Goal: Check status: Check status

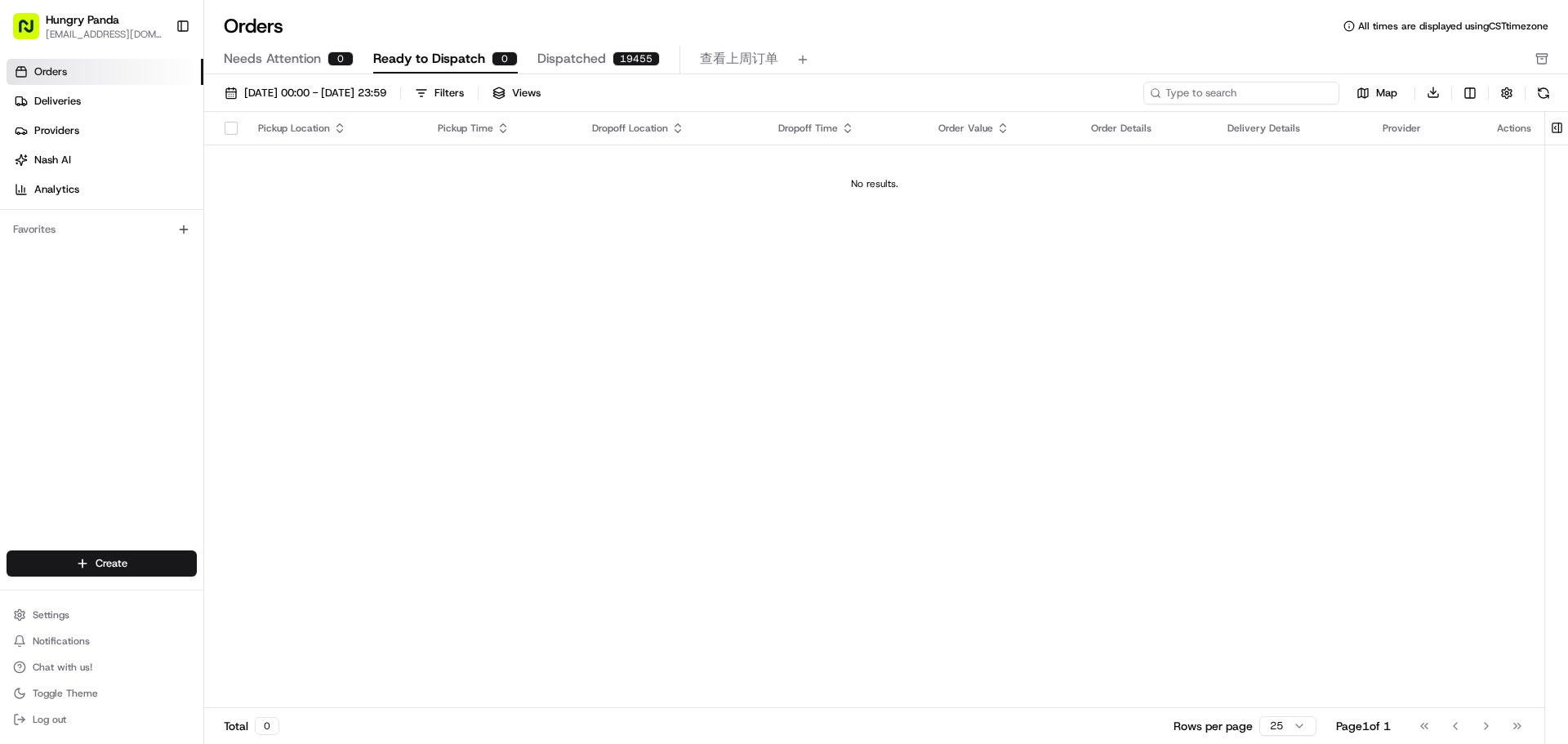
paste input "536820601575178229378"
type input "536820601575178229378"
click at [120, 96] on link "Deliveries" at bounding box center [105, 101] width 197 height 26
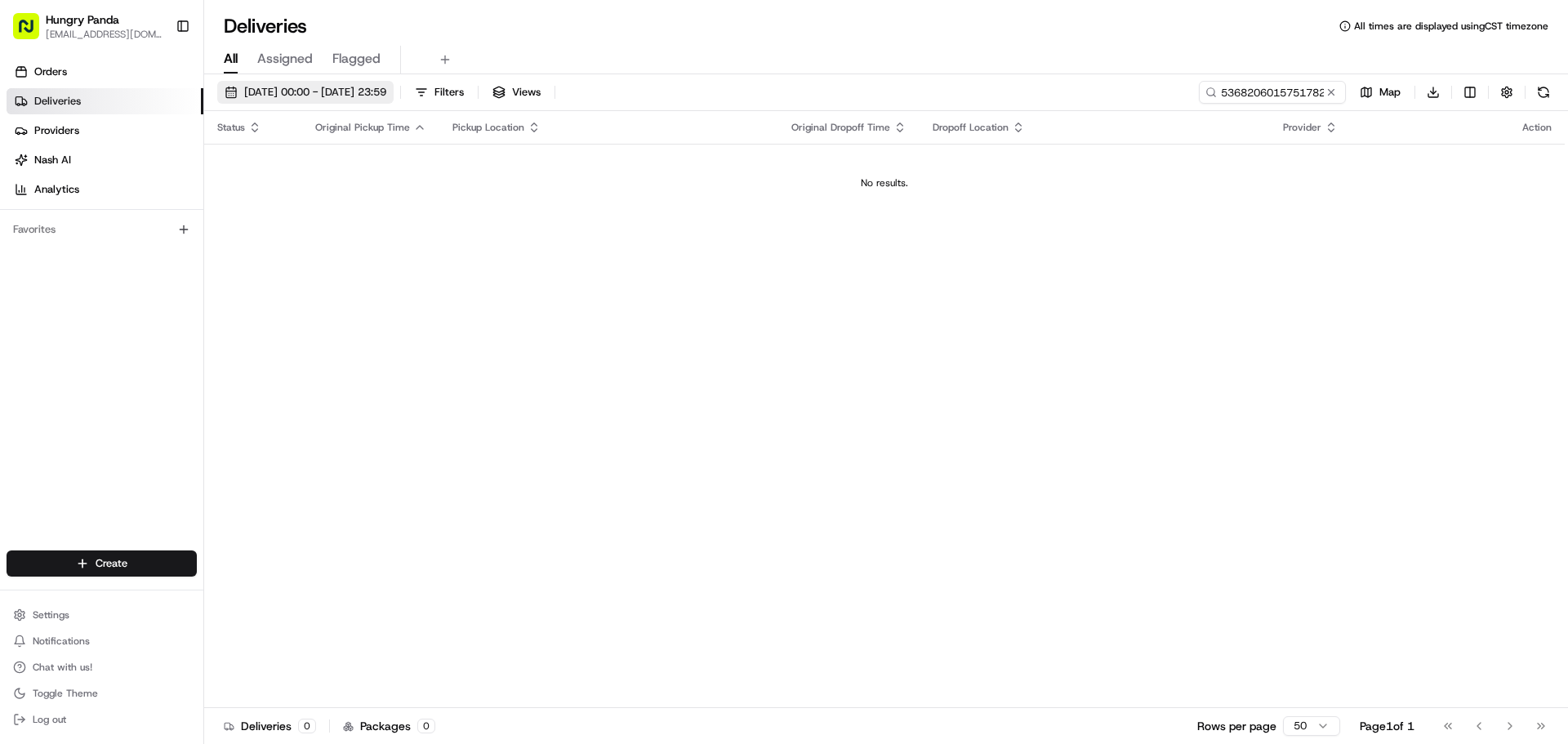
click at [258, 94] on span "[DATE] 00:00 - [DATE] 23:59" at bounding box center [315, 93] width 142 height 15
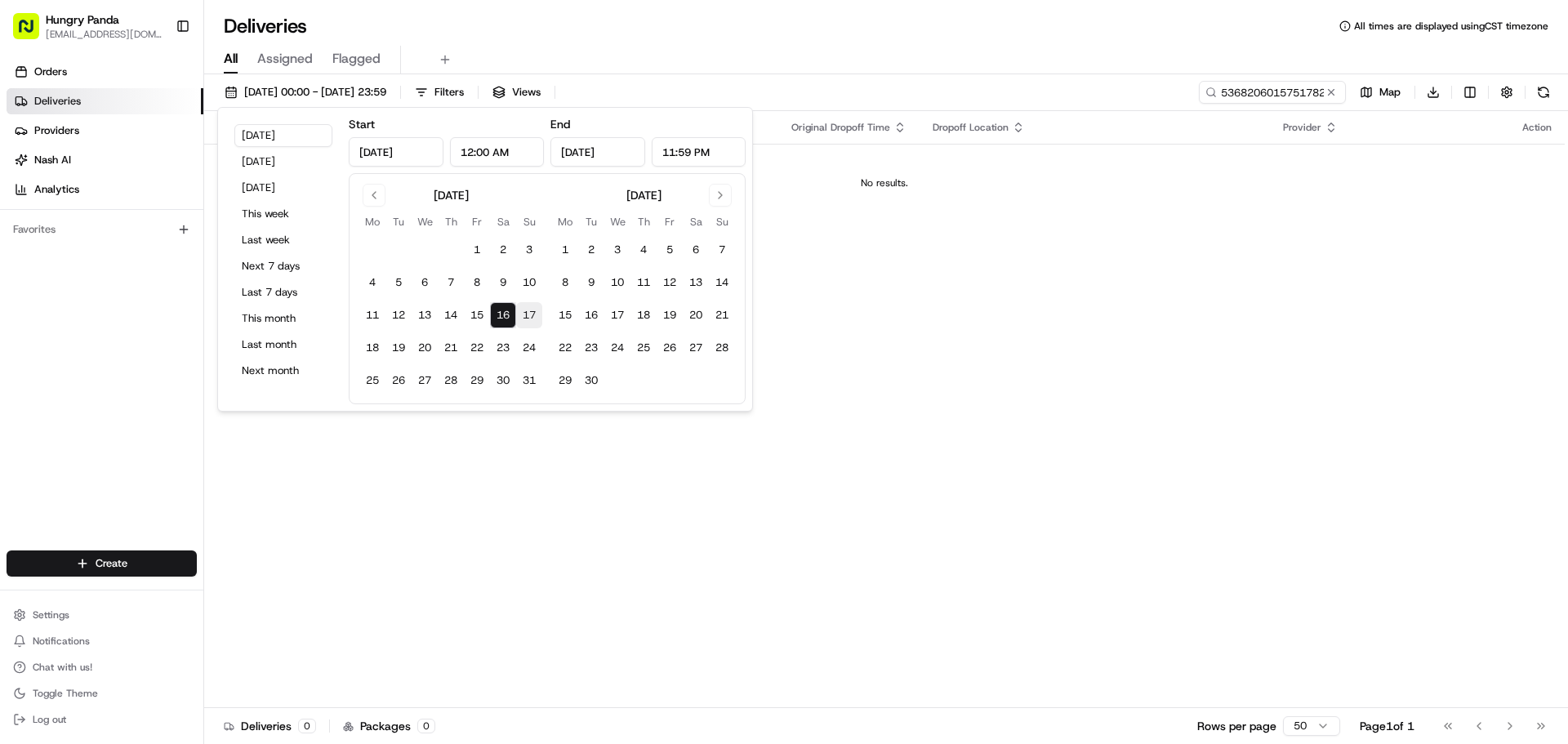
click at [527, 320] on button "17" at bounding box center [529, 315] width 26 height 26
type input "[DATE]"
click at [527, 377] on button "31" at bounding box center [529, 380] width 26 height 26
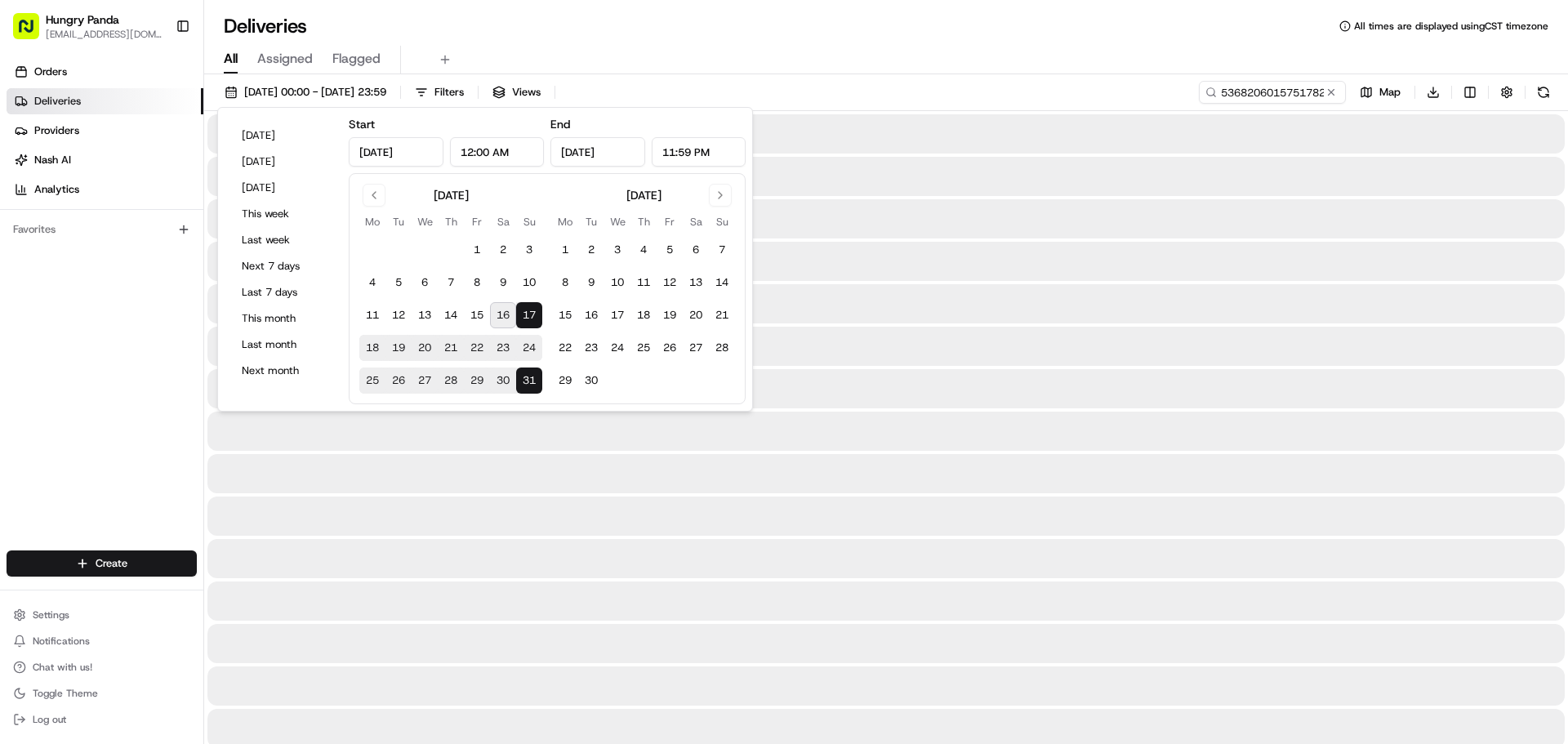
type input "[DATE]"
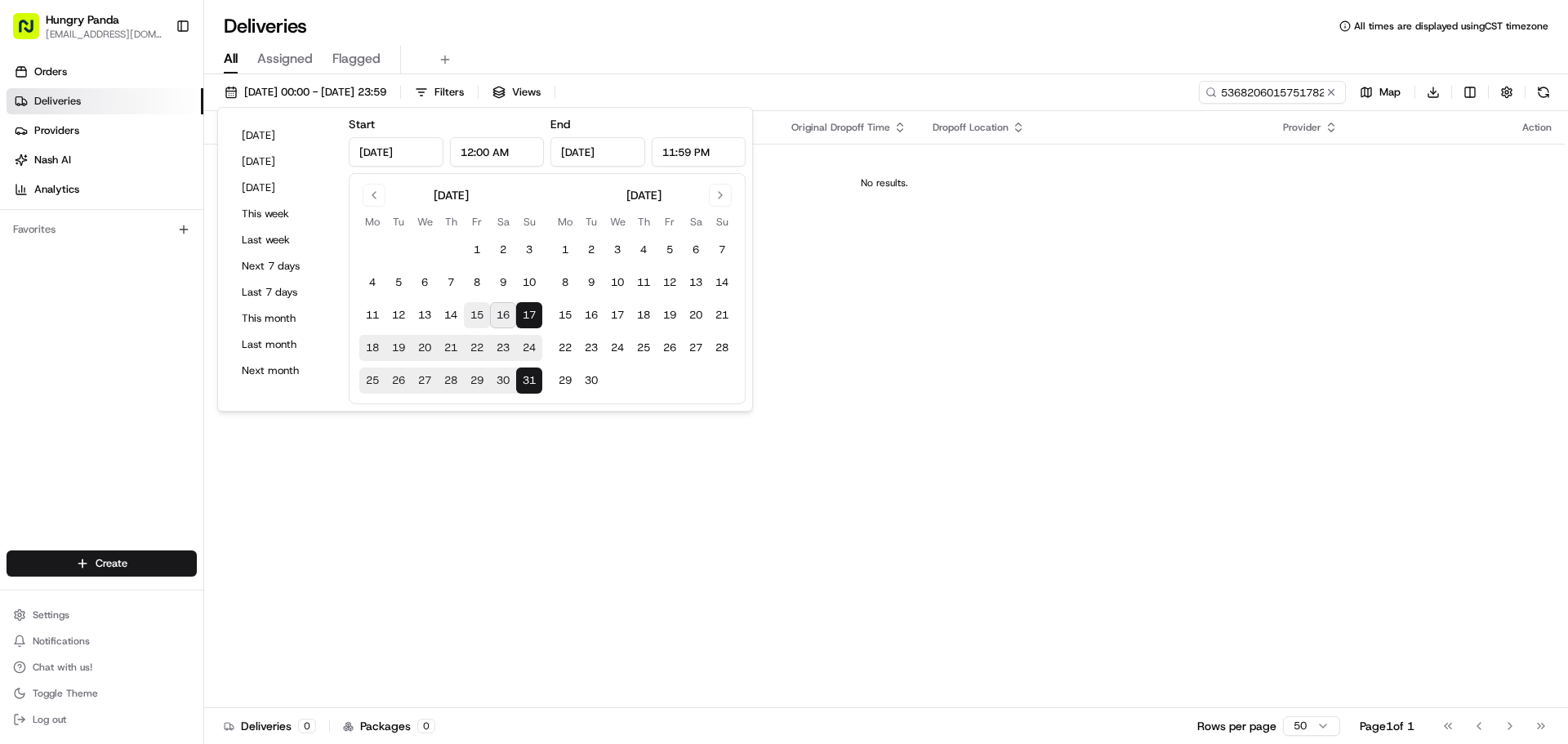
click at [468, 315] on button "15" at bounding box center [477, 315] width 26 height 26
type input "[DATE]"
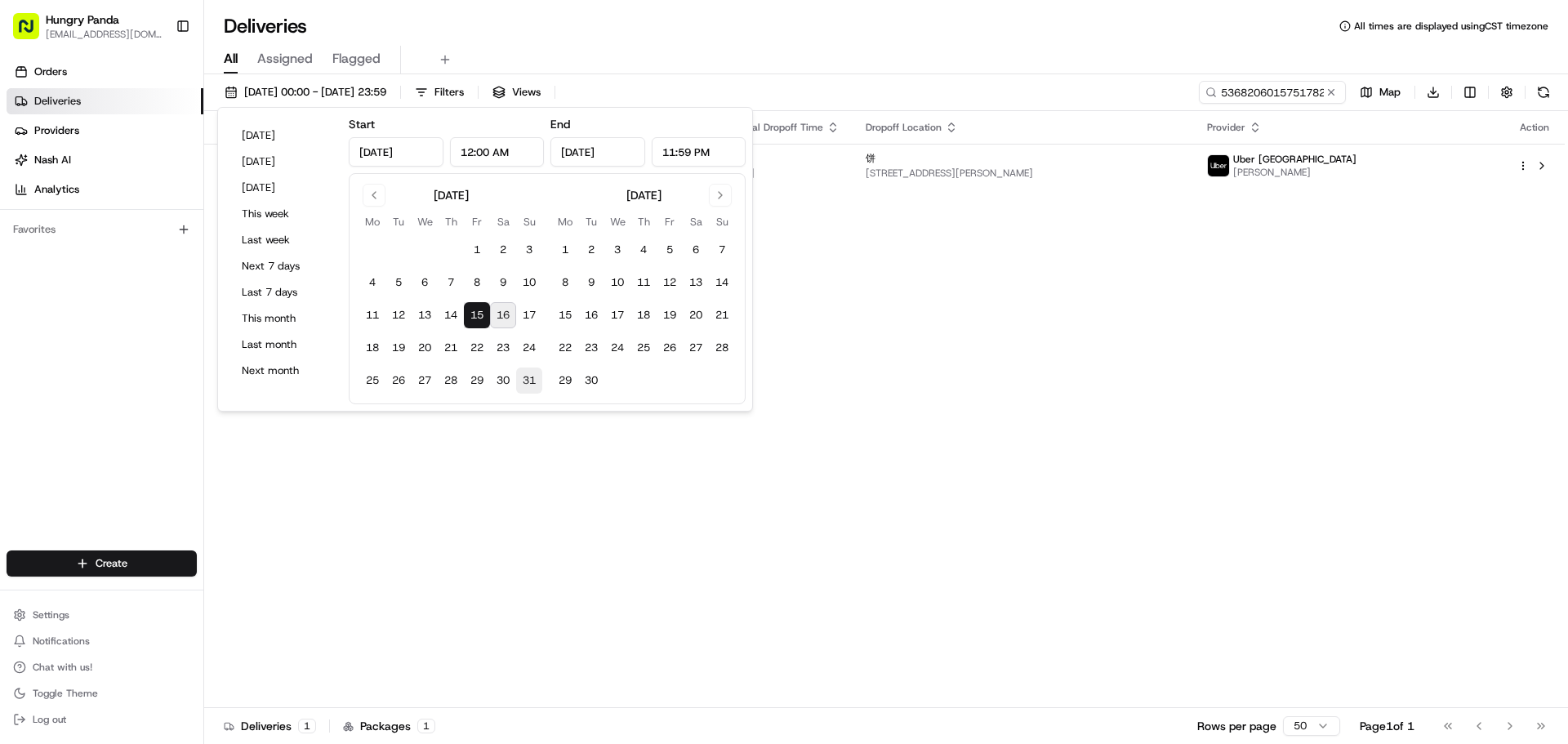
click at [527, 384] on button "31" at bounding box center [529, 380] width 26 height 26
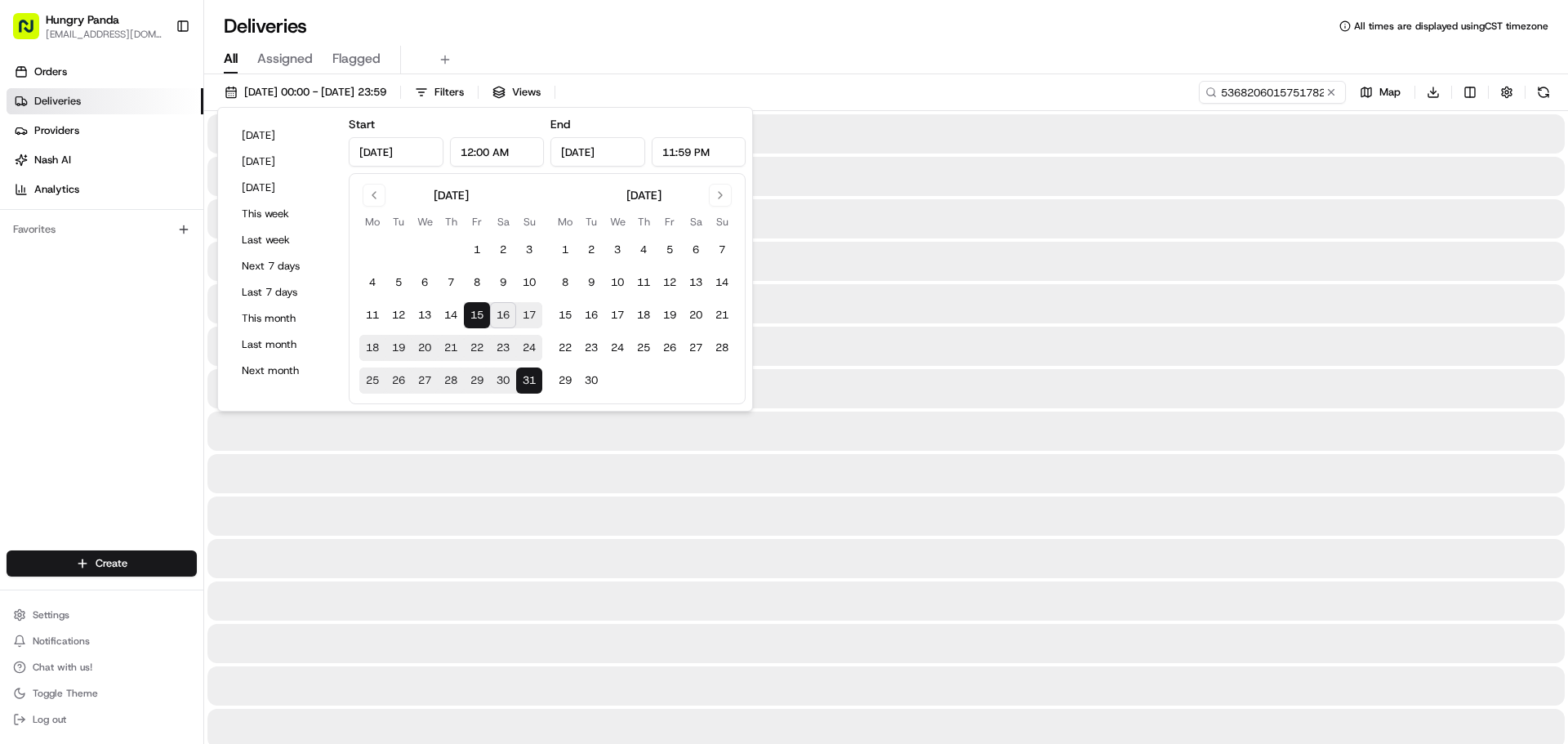
type input "[DATE]"
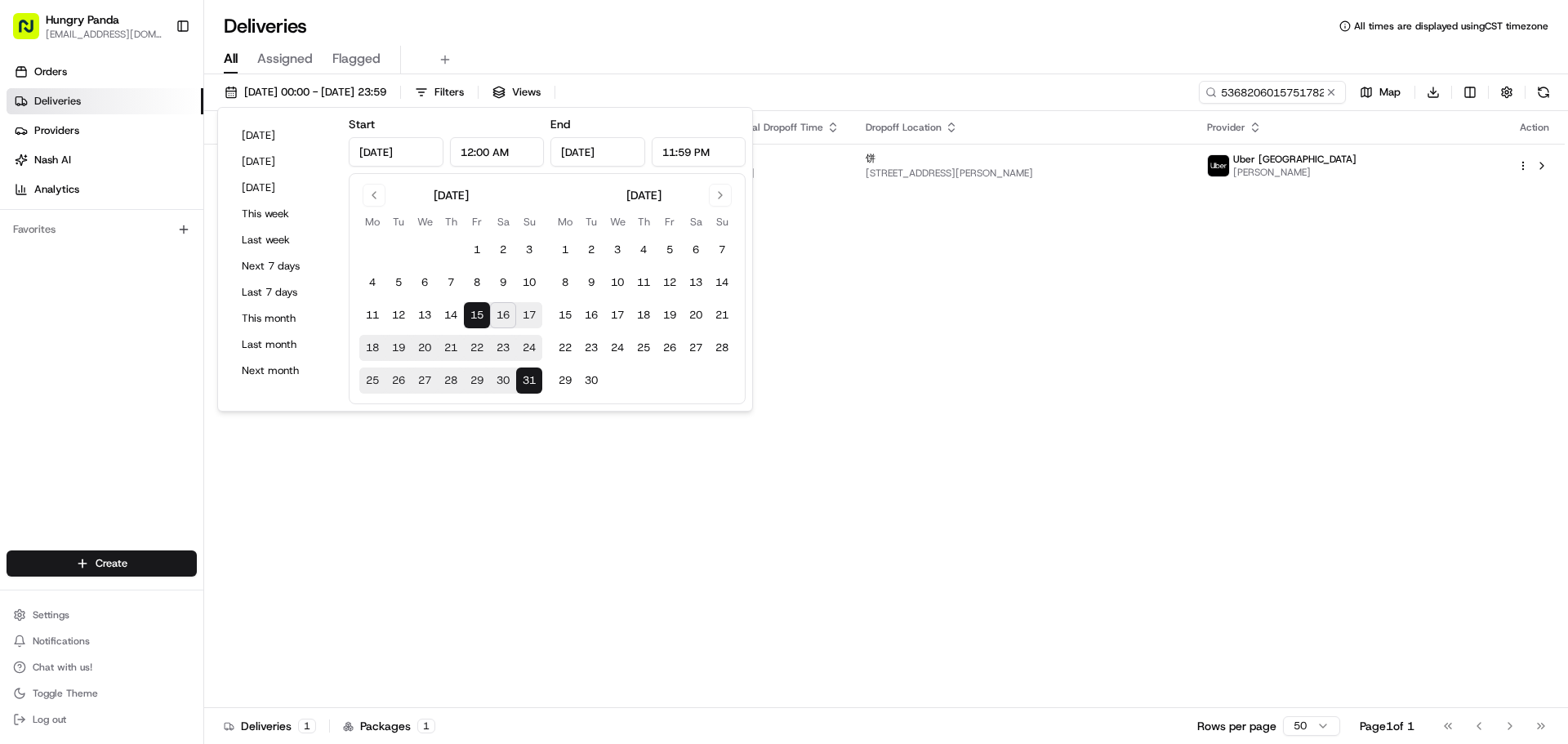
click at [1213, 293] on div "Status Original Pickup Time Pickup Location Original Dropoff Time Dropoff Locat…" at bounding box center [885, 409] width 1361 height 597
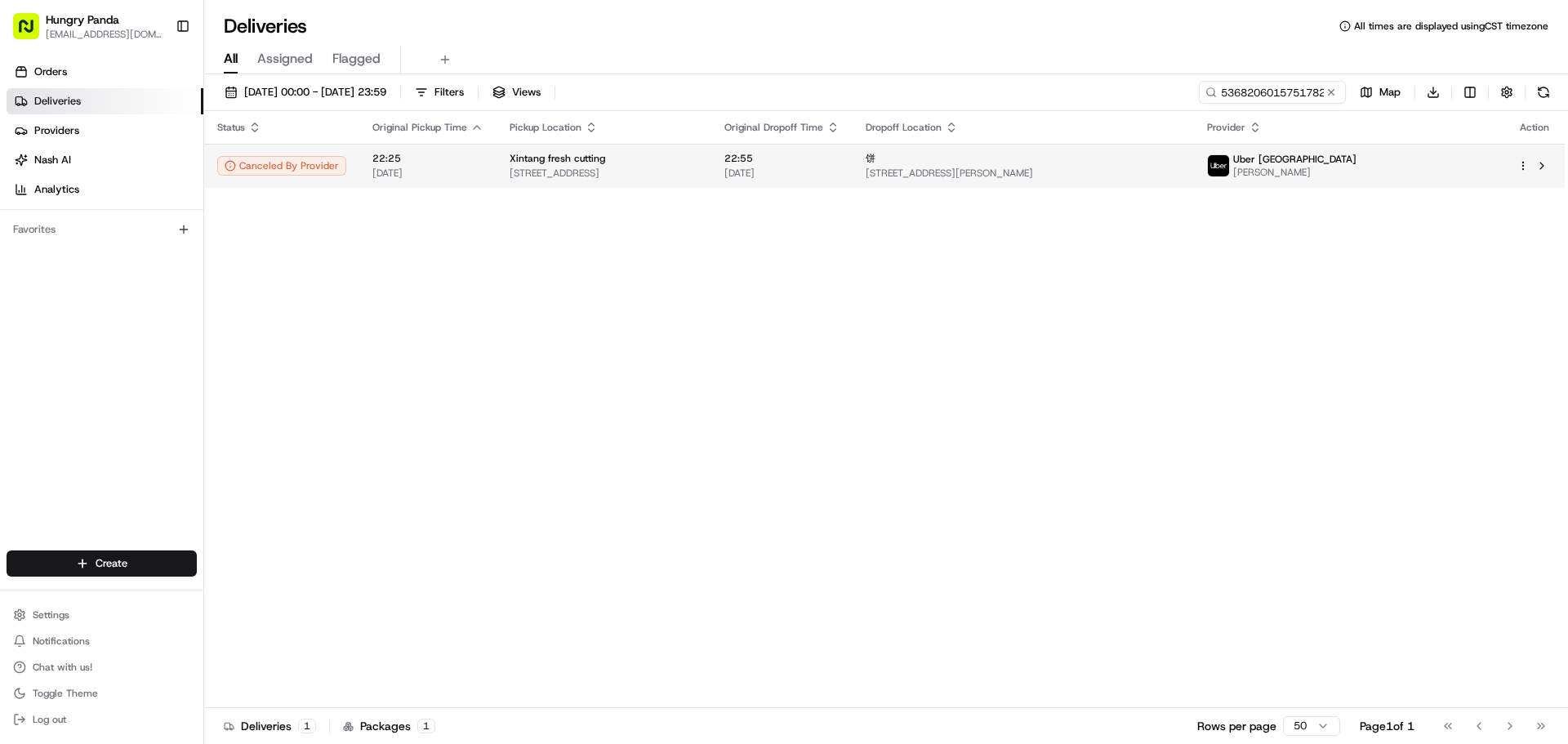
click at [1054, 178] on span "[STREET_ADDRESS][PERSON_NAME]" at bounding box center [1023, 173] width 315 height 13
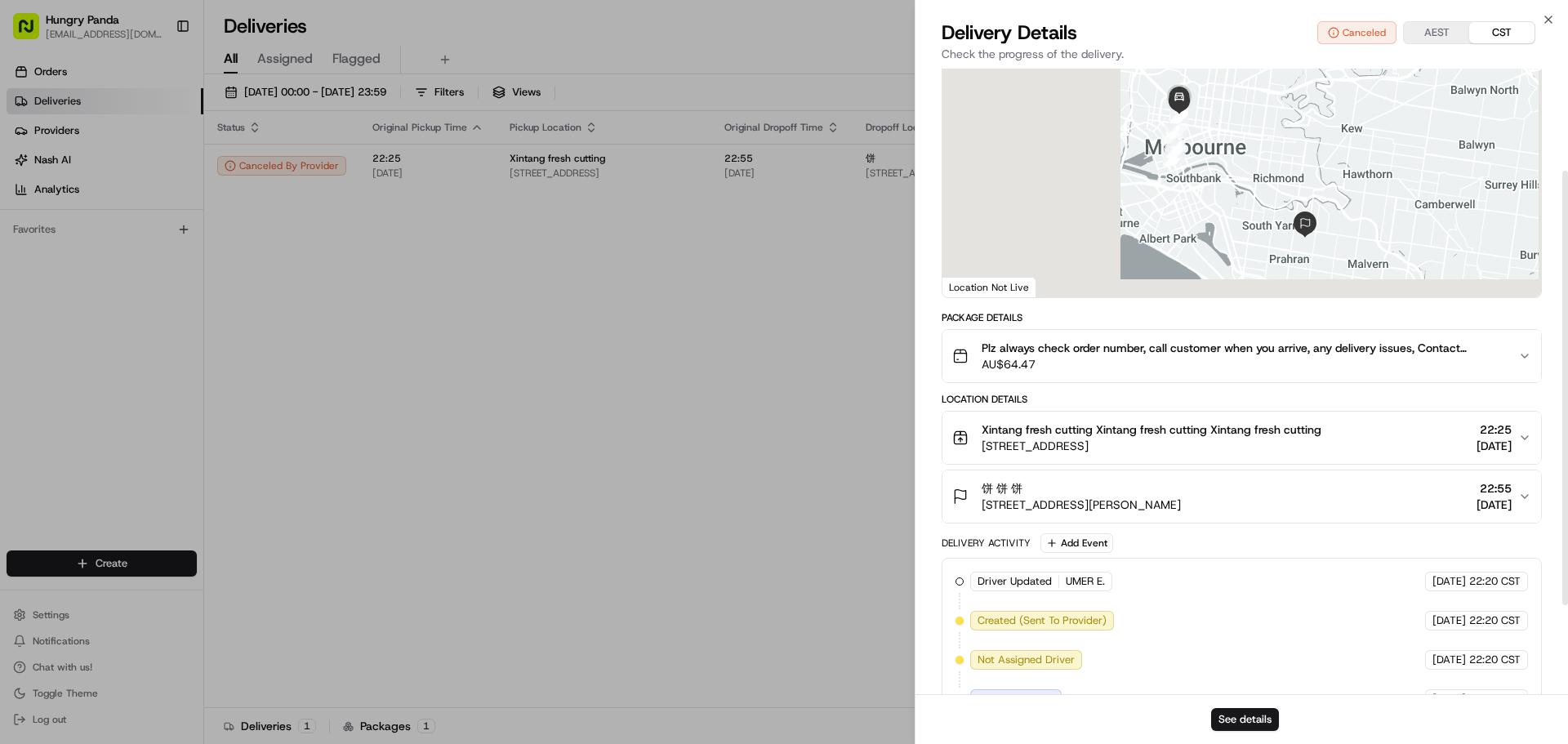
scroll to position [164, 0]
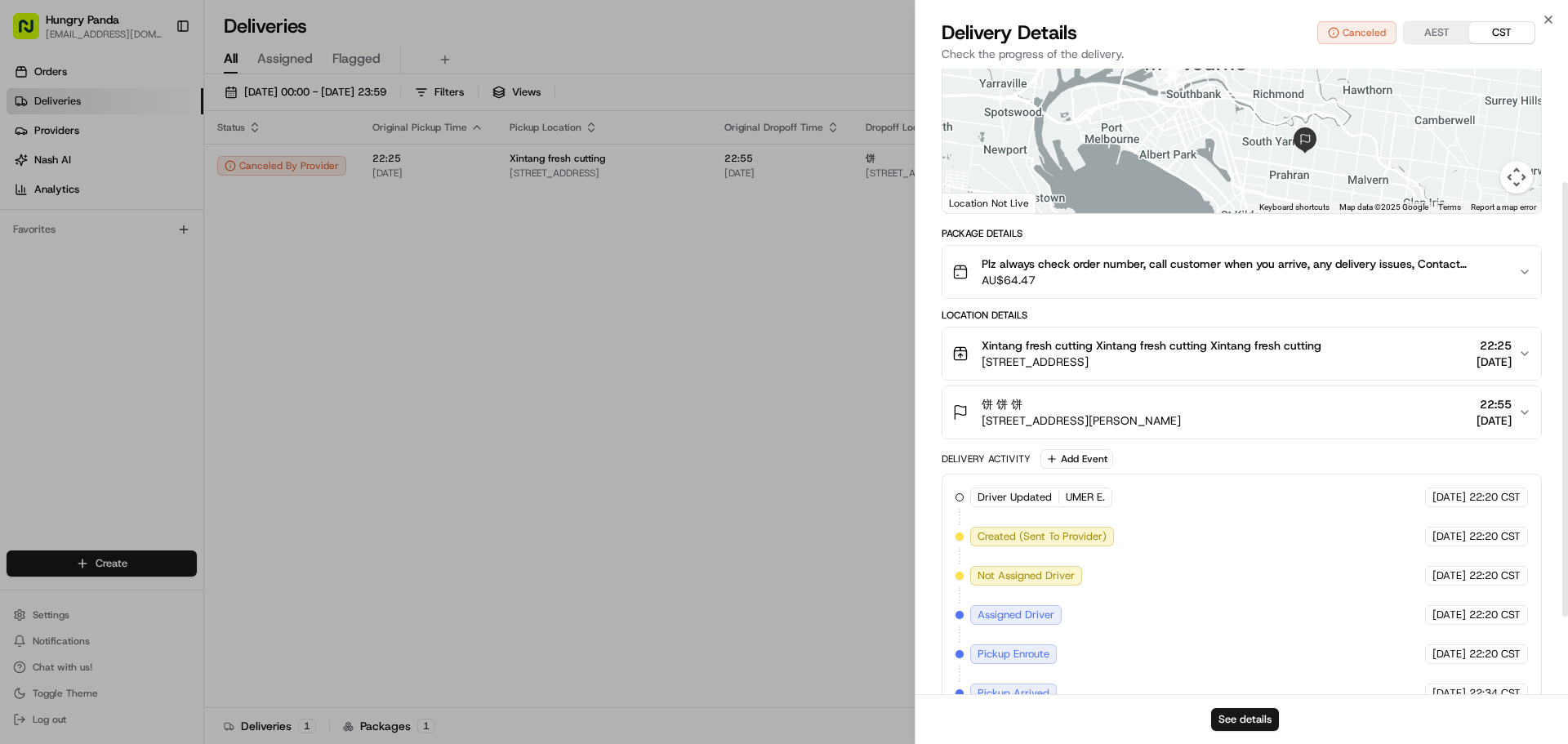
click at [1469, 282] on span "AU$64.47" at bounding box center [1244, 279] width 524 height 16
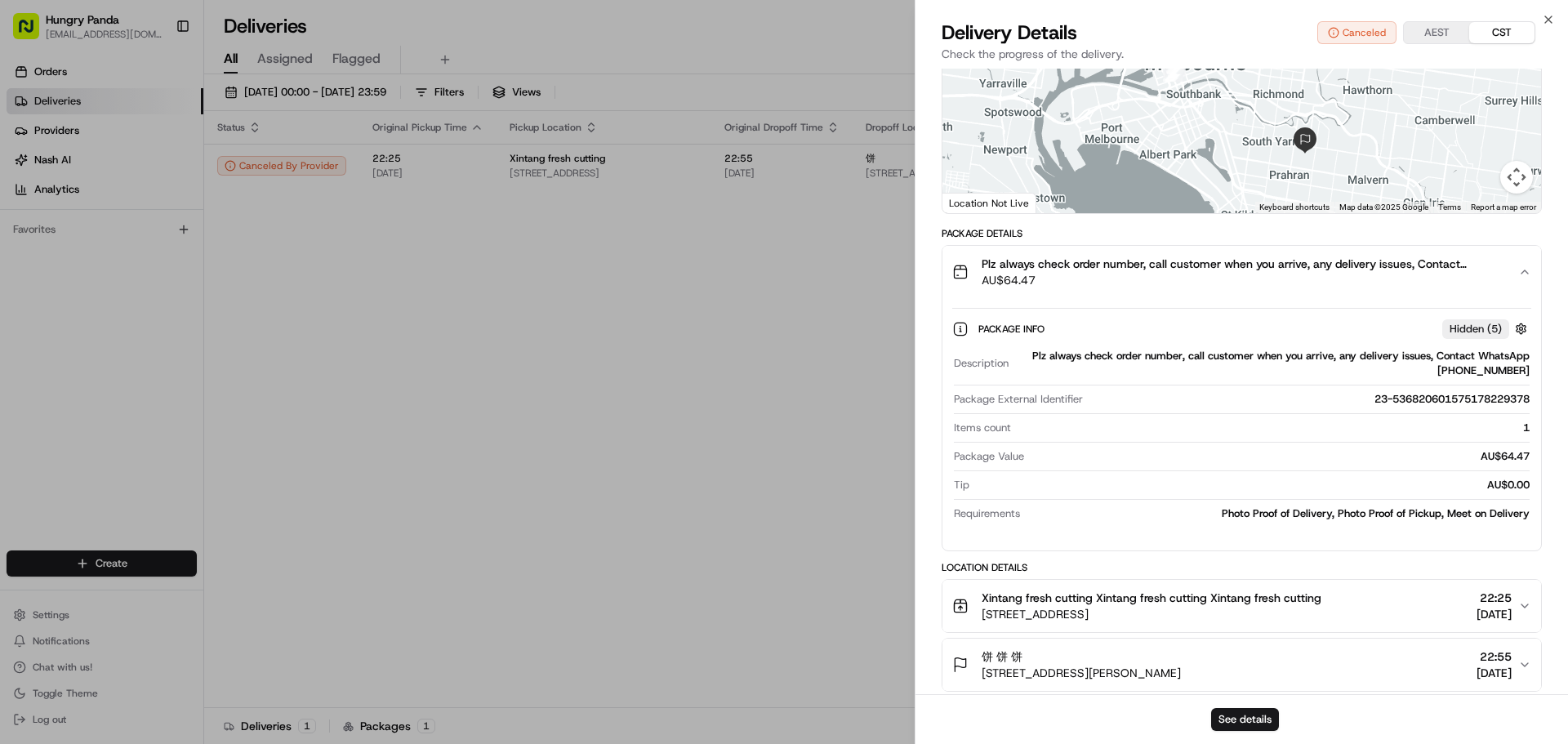
click at [1469, 282] on span "AU$64.47" at bounding box center [1244, 279] width 524 height 16
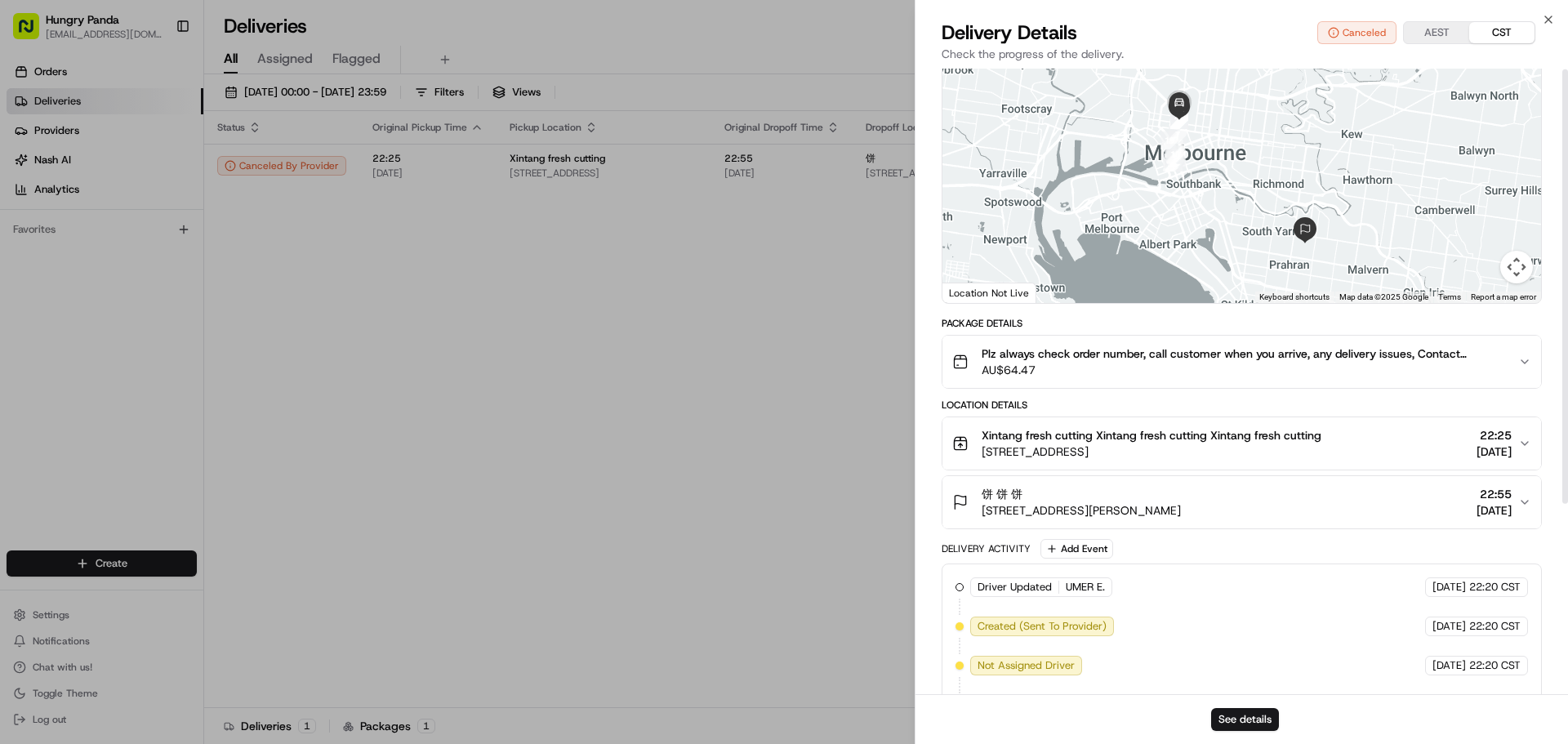
scroll to position [0, 0]
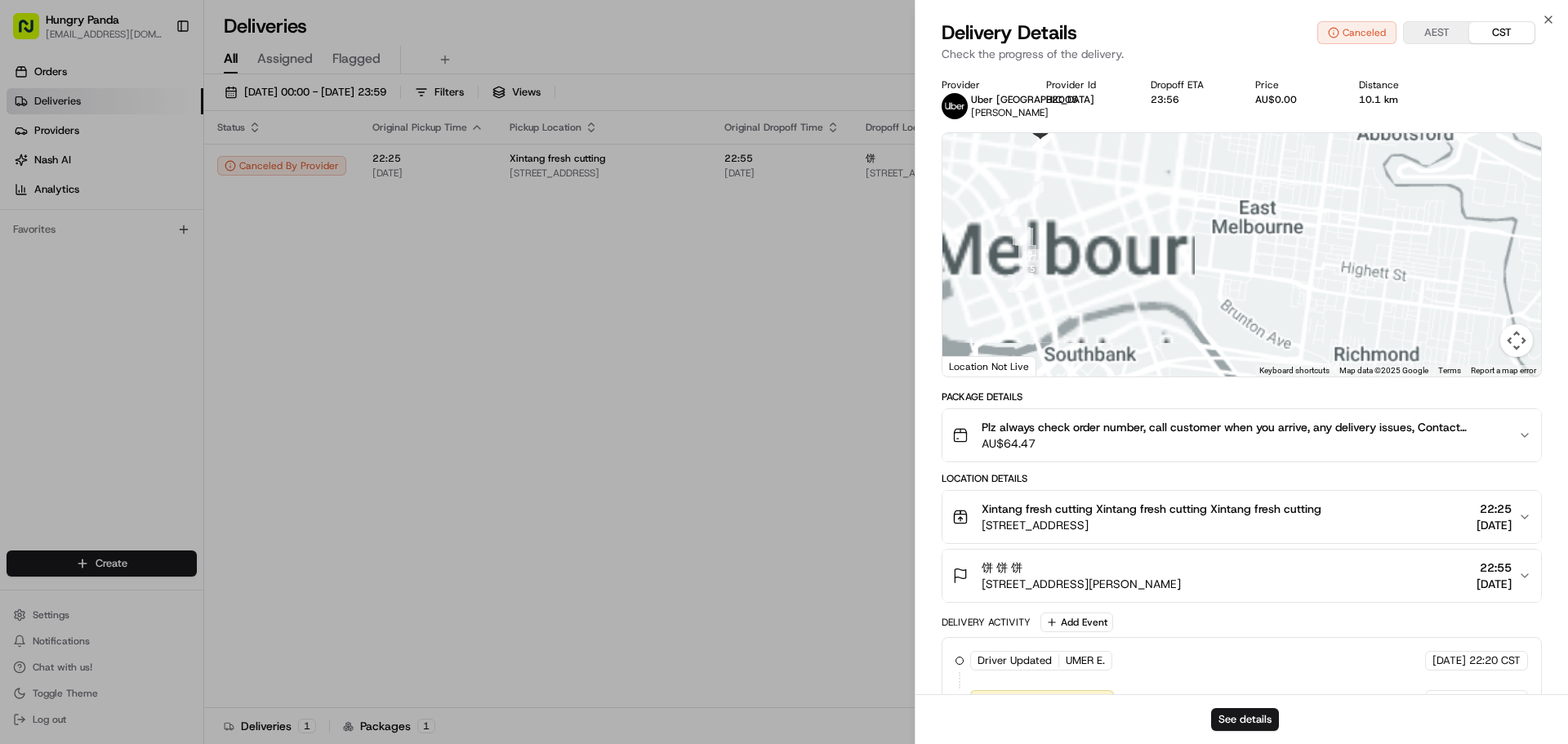
drag, startPoint x: 1129, startPoint y: 231, endPoint x: 1274, endPoint y: 440, distance: 254.4
click at [1274, 439] on div "Provider Uber [GEOGRAPHIC_DATA] [PERSON_NAME] Provider Id B2005 Dropoff ETA 23:…" at bounding box center [1242, 519] width 600 height 880
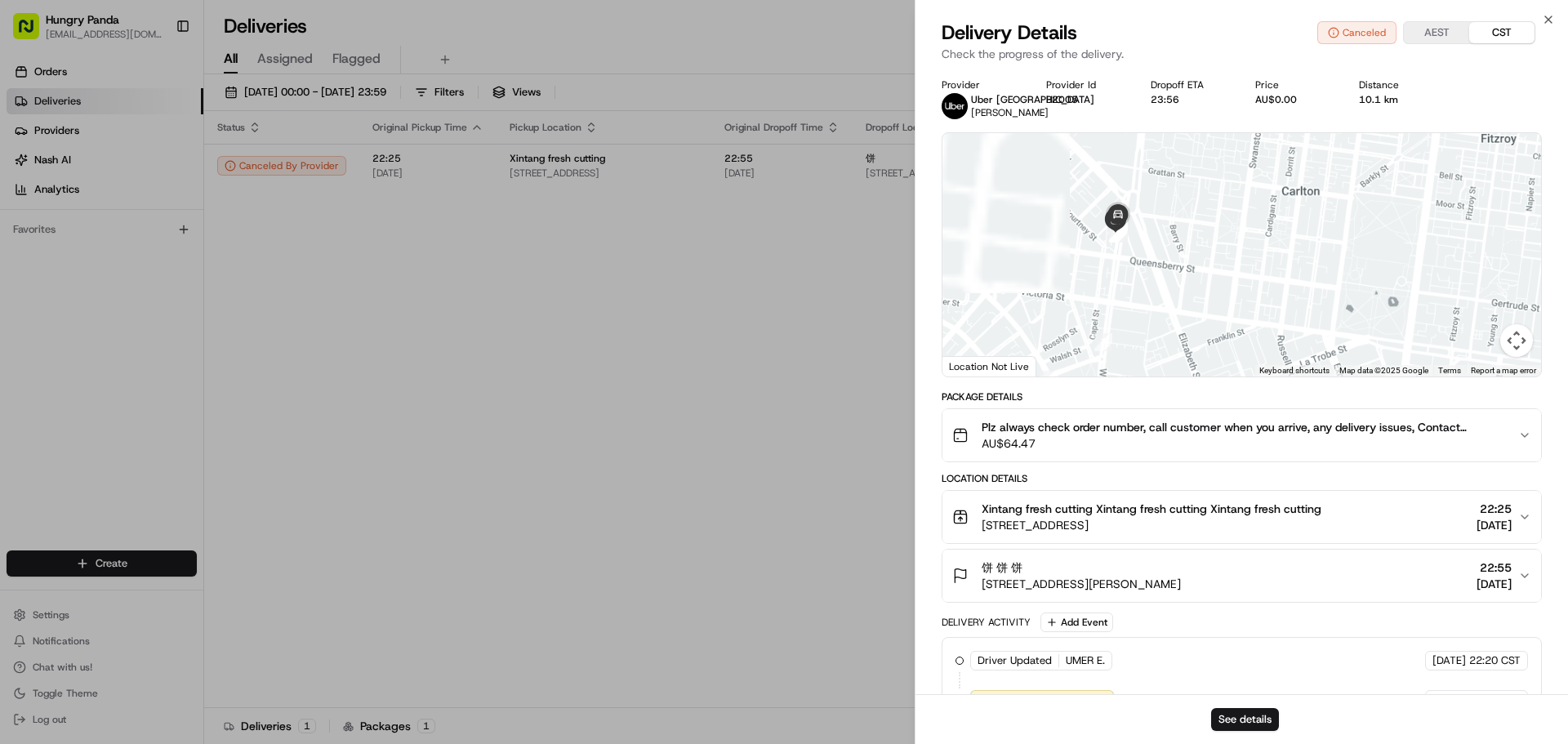
drag, startPoint x: 1092, startPoint y: 267, endPoint x: 1221, endPoint y: 436, distance: 212.6
click at [1221, 436] on div "Provider Uber [GEOGRAPHIC_DATA] [PERSON_NAME] Provider Id B2005 Dropoff ETA 23:…" at bounding box center [1242, 519] width 600 height 880
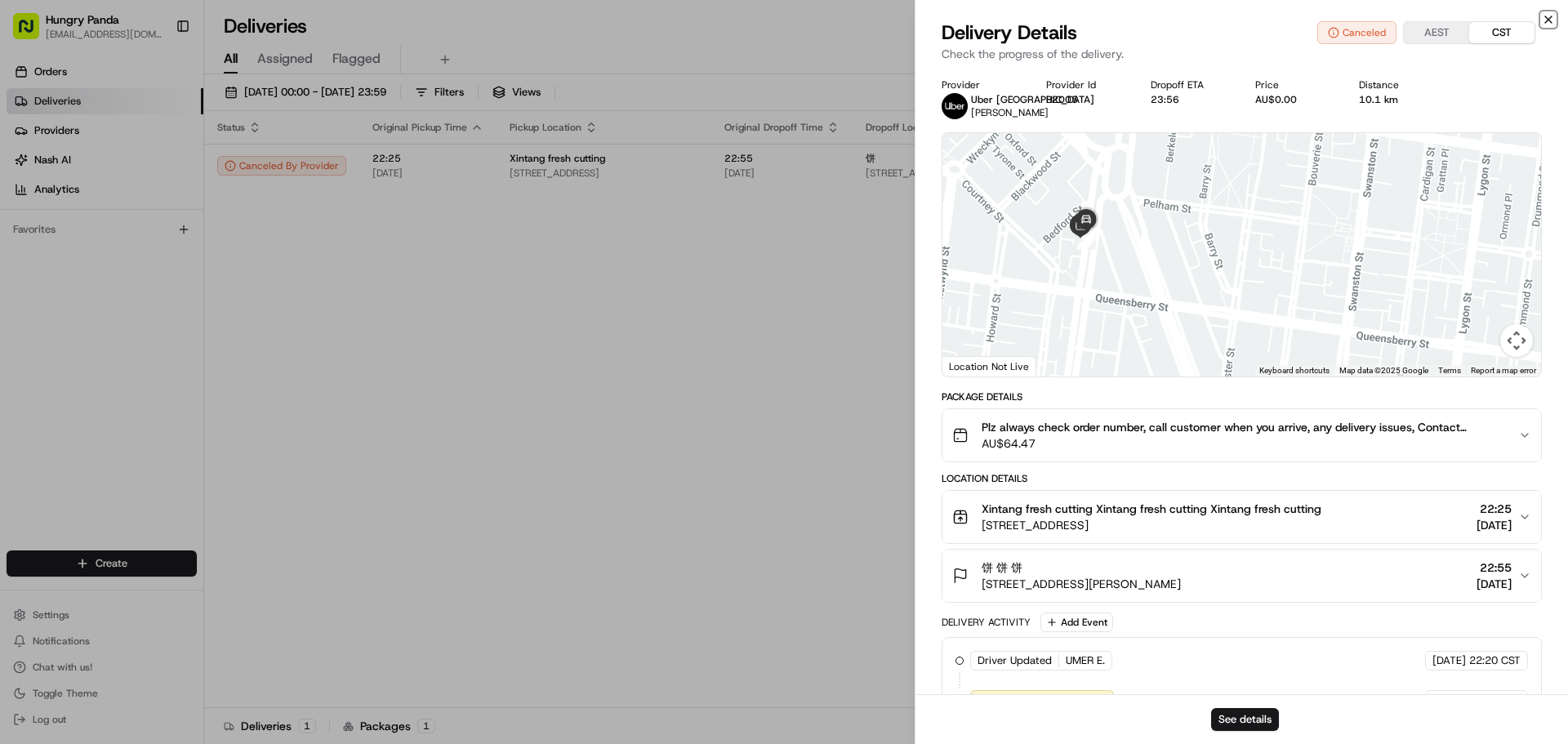
click at [1554, 16] on icon "button" at bounding box center [1548, 20] width 13 height 13
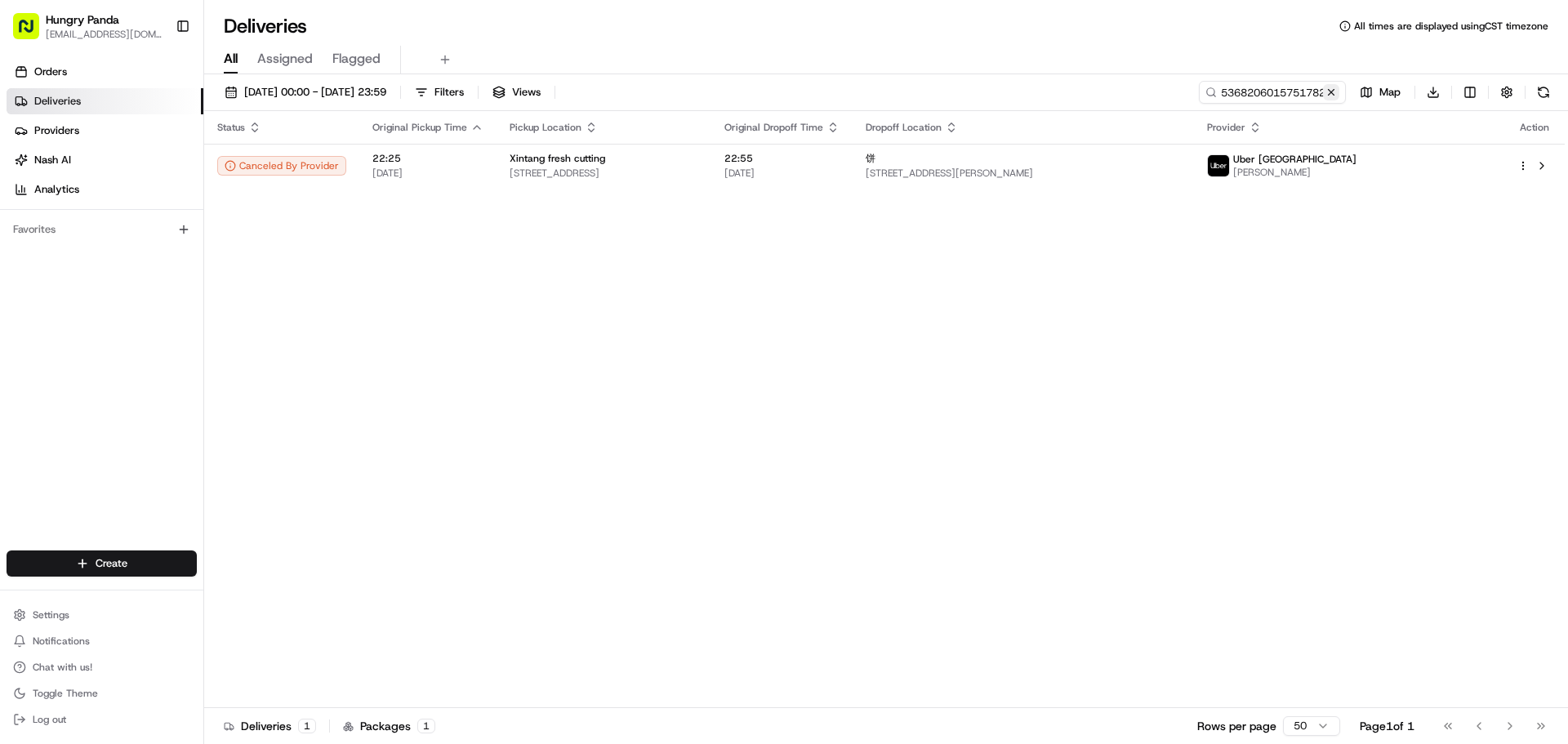
click at [1327, 88] on button at bounding box center [1331, 92] width 16 height 16
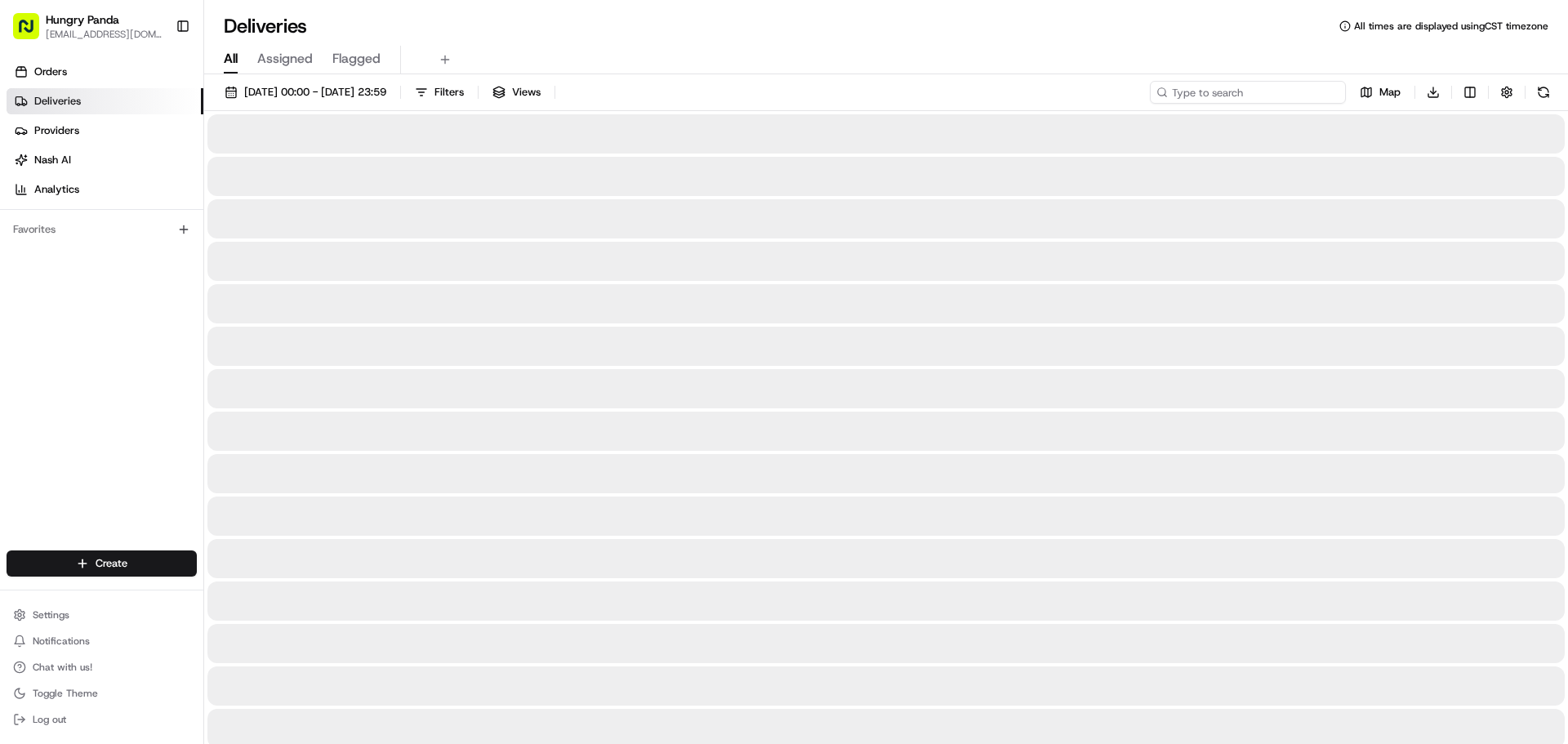
paste input "536820601575178229378"
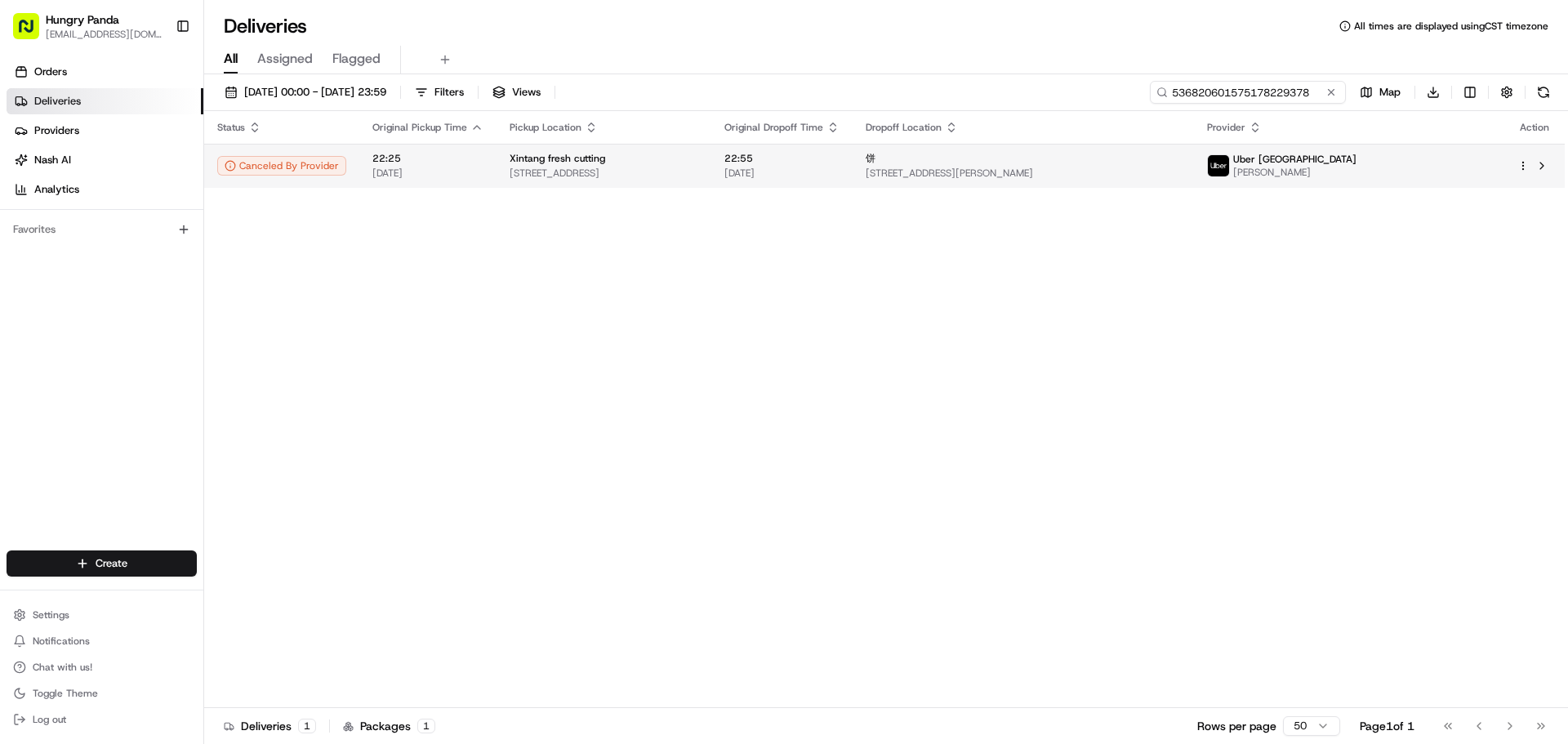
type input "536820601575178229378"
click at [1181, 168] on span "[STREET_ADDRESS][PERSON_NAME]" at bounding box center [1023, 173] width 315 height 13
